Goal: Check status: Check status

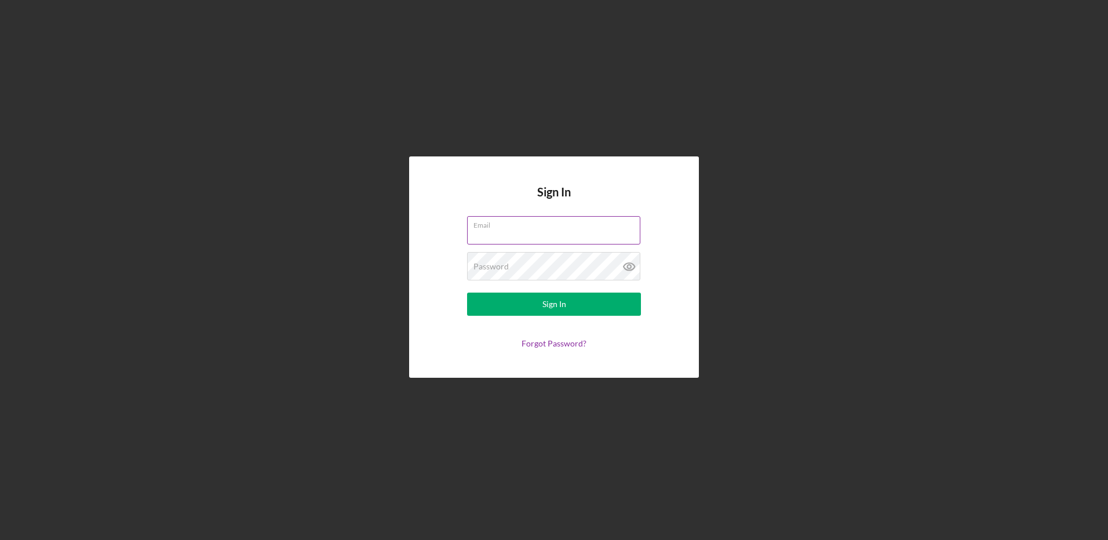
click at [486, 233] on input "Email" at bounding box center [553, 230] width 173 height 28
type input "[EMAIL_ADDRESS][DOMAIN_NAME]"
click at [467, 293] on button "Sign In" at bounding box center [554, 304] width 174 height 23
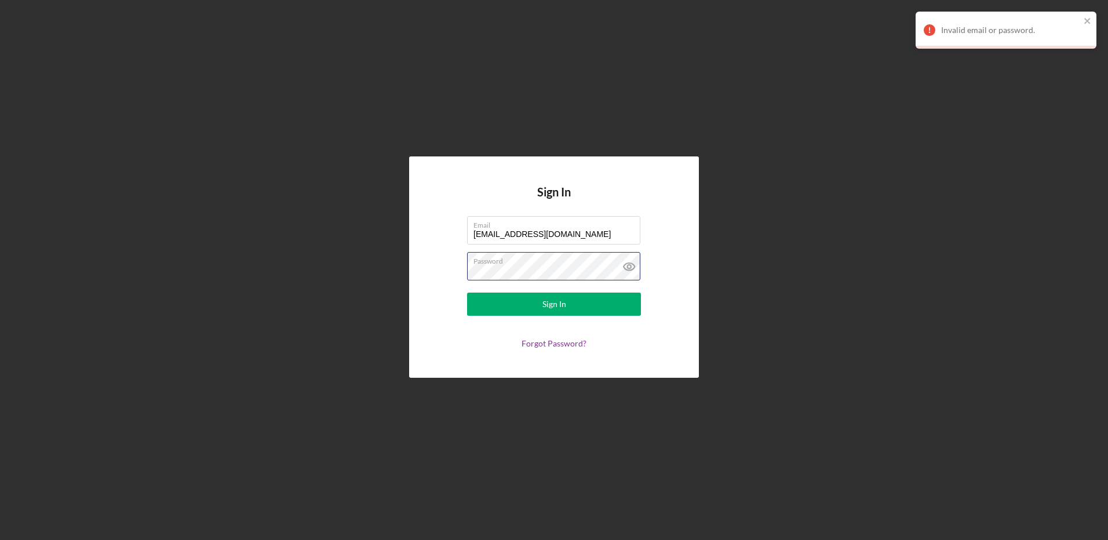
click at [459, 265] on form "Email [PERSON_NAME][EMAIL_ADDRESS][DOMAIN_NAME] Password Sign In Forgot Passwor…" at bounding box center [554, 282] width 232 height 132
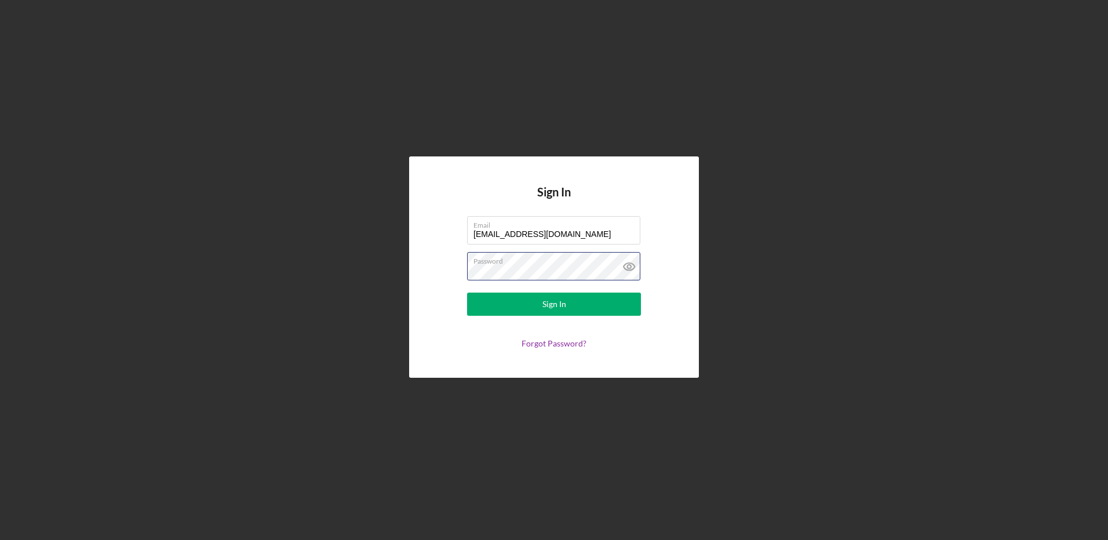
click at [467, 293] on button "Sign In" at bounding box center [554, 304] width 174 height 23
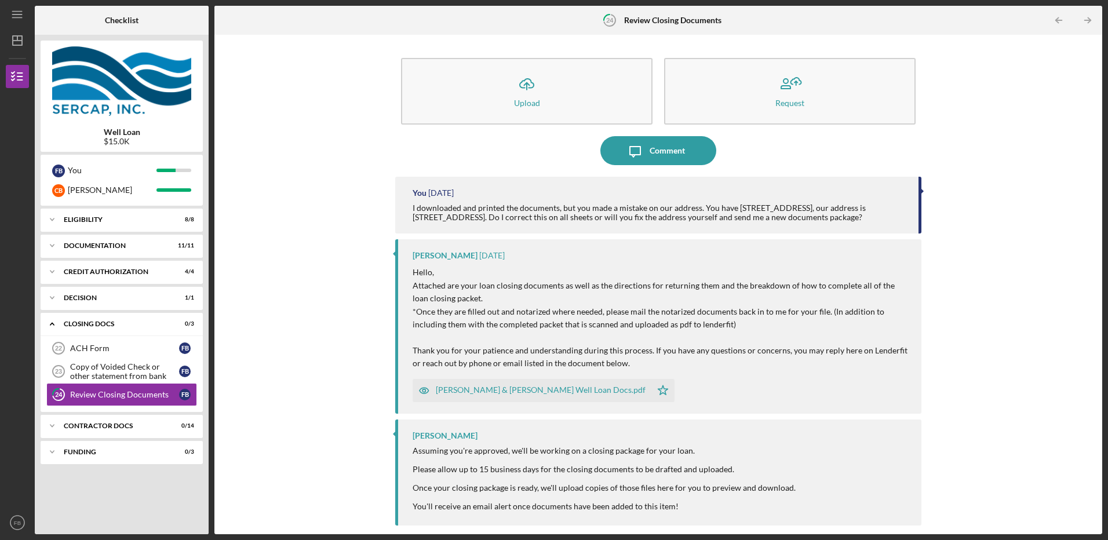
click at [512, 390] on div "[PERSON_NAME] & [PERSON_NAME] Well Loan Docs.pdf" at bounding box center [541, 389] width 210 height 9
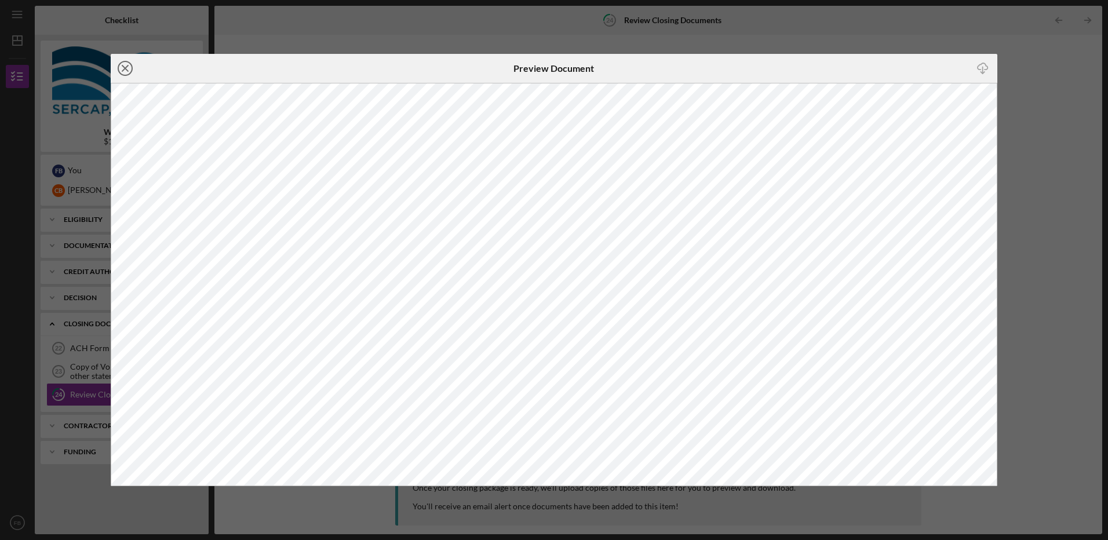
click at [125, 65] on icon "Icon/Close" at bounding box center [125, 68] width 29 height 29
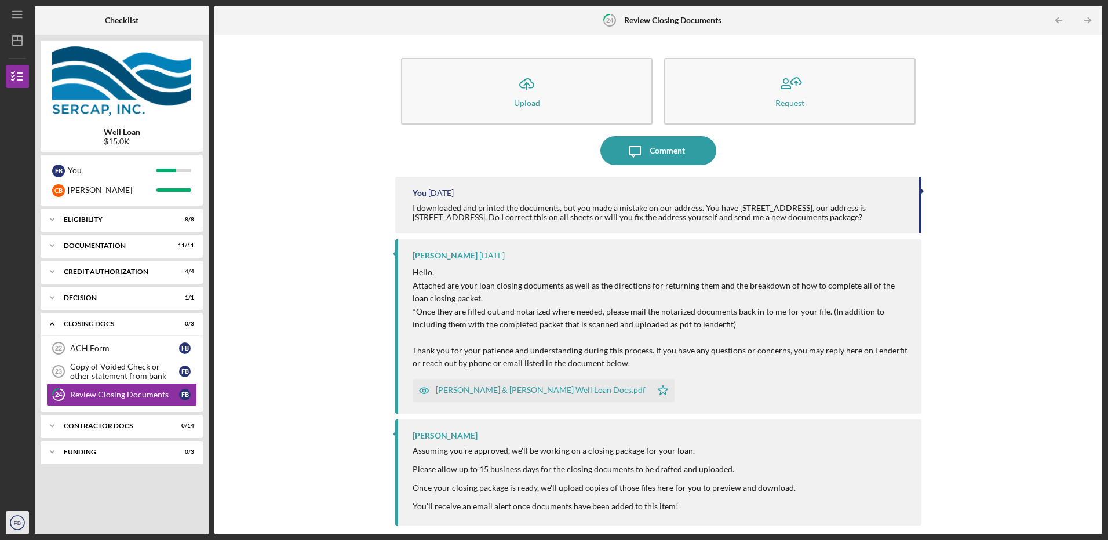
click at [21, 523] on icon "FB" at bounding box center [17, 522] width 23 height 29
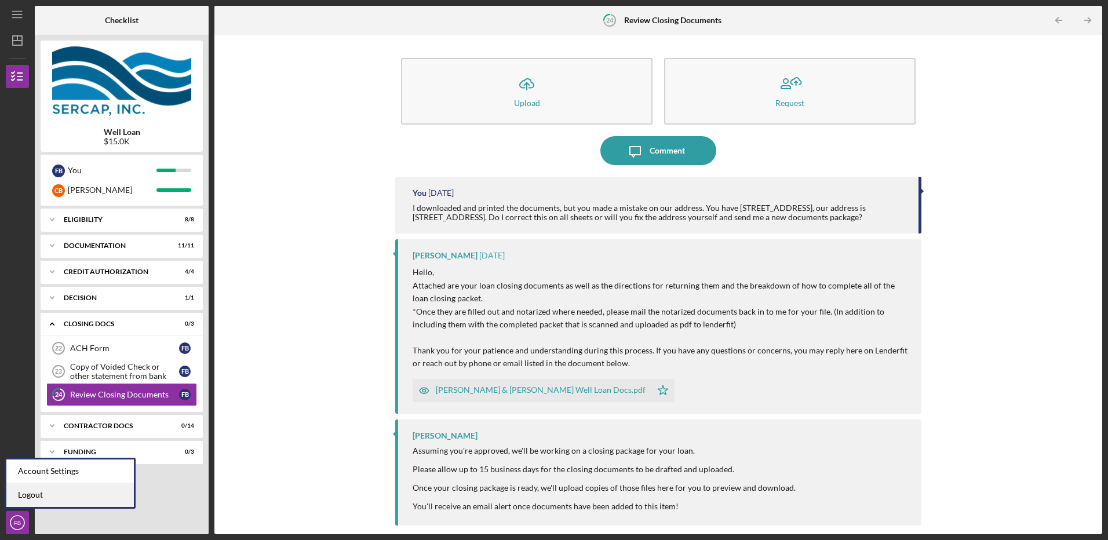
click at [21, 499] on link "Logout" at bounding box center [69, 495] width 127 height 24
